Goal: Complete application form

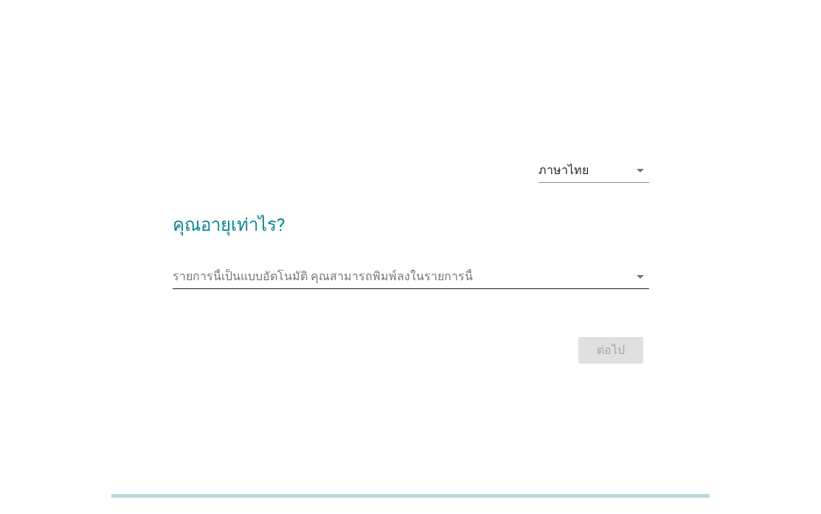
click at [489, 271] on input "รายการนี้เป็นแบบอัตโนมัติ คุณสามารถพิมพ์ลงในรายการนี้" at bounding box center [401, 277] width 456 height 24
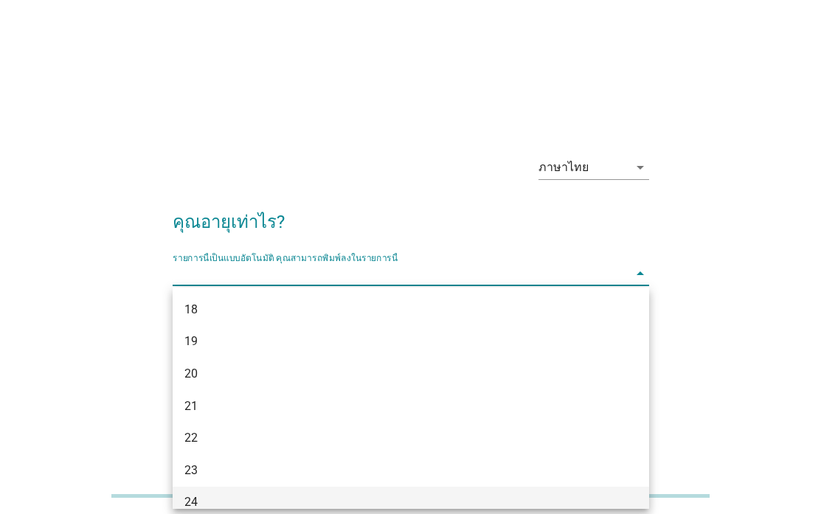
click at [356, 497] on div "24" at bounding box center [391, 502] width 415 height 18
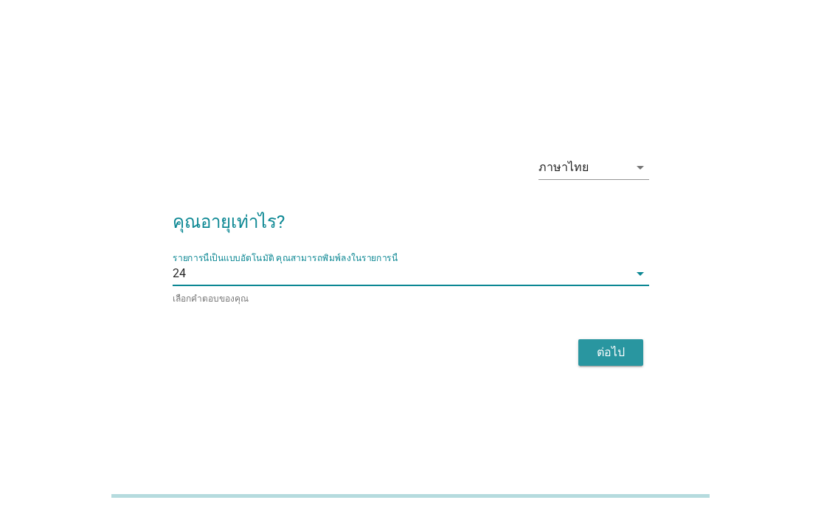
click at [600, 350] on div "ต่อไป" at bounding box center [610, 353] width 41 height 18
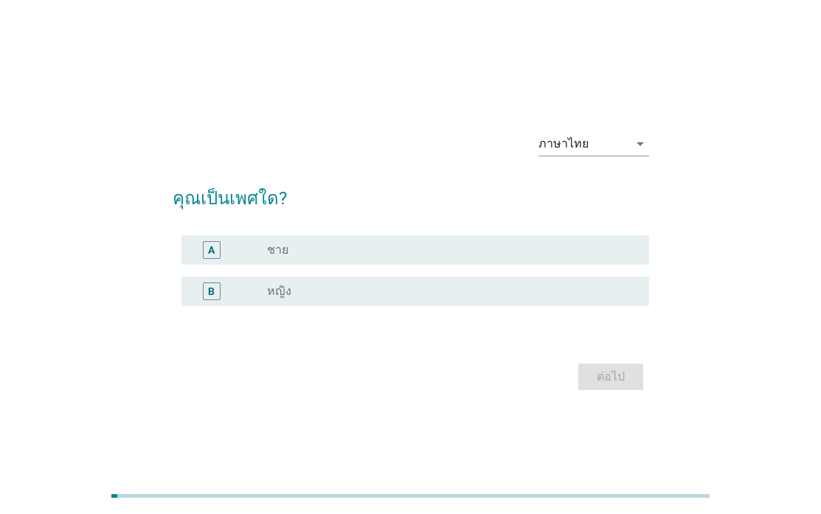
click at [608, 294] on div "radio_button_unchecked หญิง" at bounding box center [446, 291] width 358 height 15
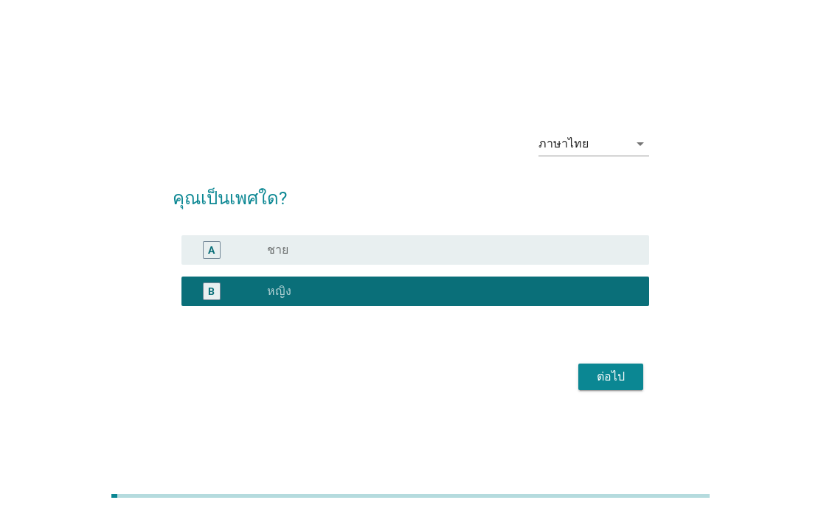
click at [600, 287] on div "radio_button_checked หญิง" at bounding box center [446, 291] width 358 height 15
click at [594, 381] on div "ต่อไป" at bounding box center [610, 377] width 41 height 18
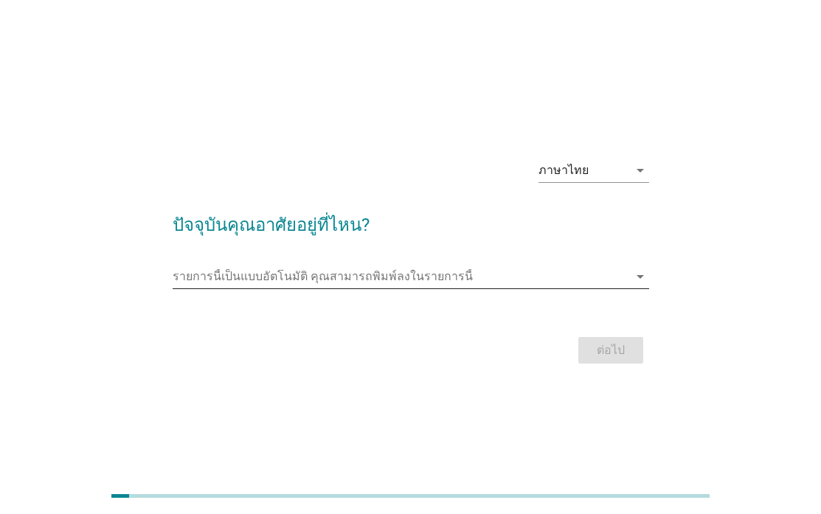
click at [362, 282] on input "รายการนี้เป็นแบบอัตโนมัติ คุณสามารถพิมพ์ลงในรายการนี้" at bounding box center [401, 277] width 456 height 24
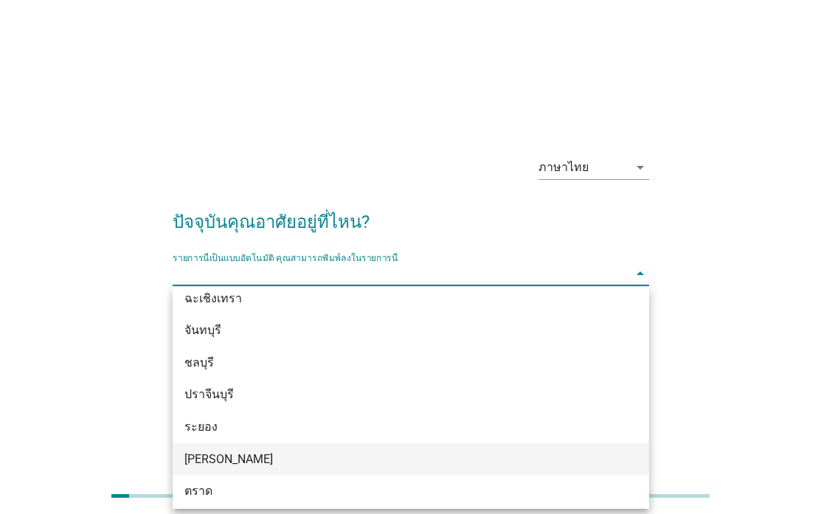
scroll to position [1646, 0]
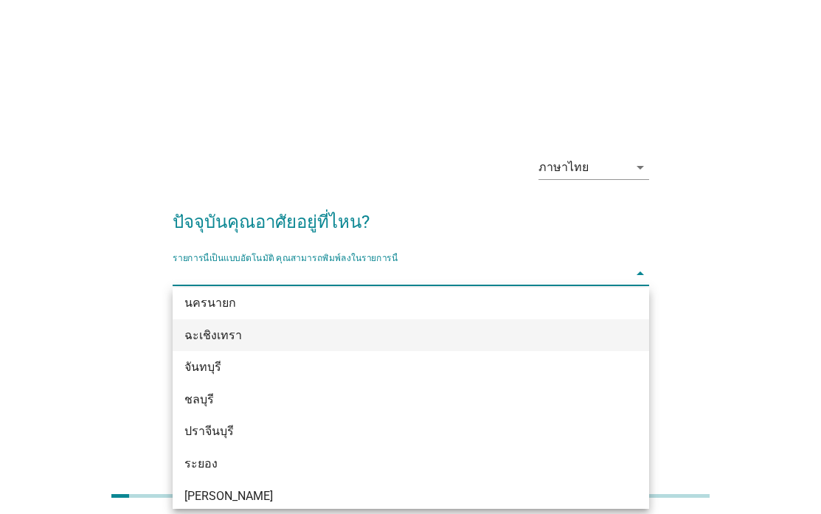
click at [307, 329] on div "ฉะเชิงเทรา" at bounding box center [391, 336] width 415 height 18
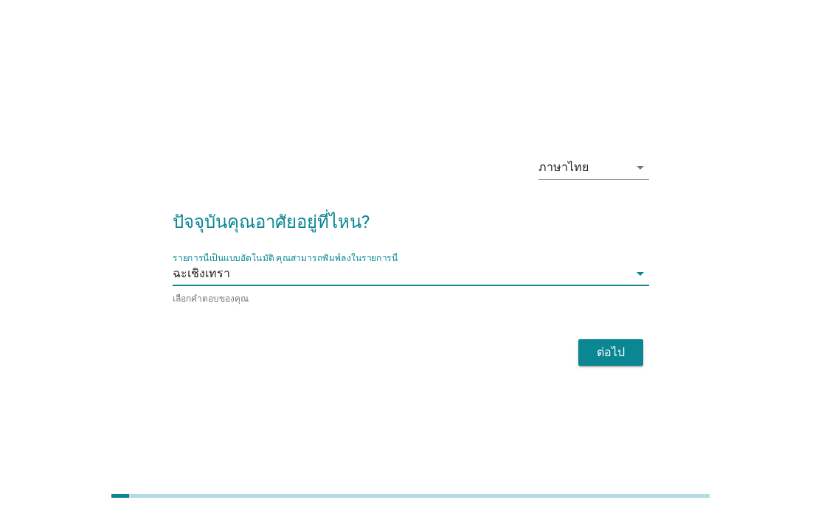
click at [613, 354] on div "ต่อไป" at bounding box center [610, 353] width 41 height 18
